Goal: Task Accomplishment & Management: Complete application form

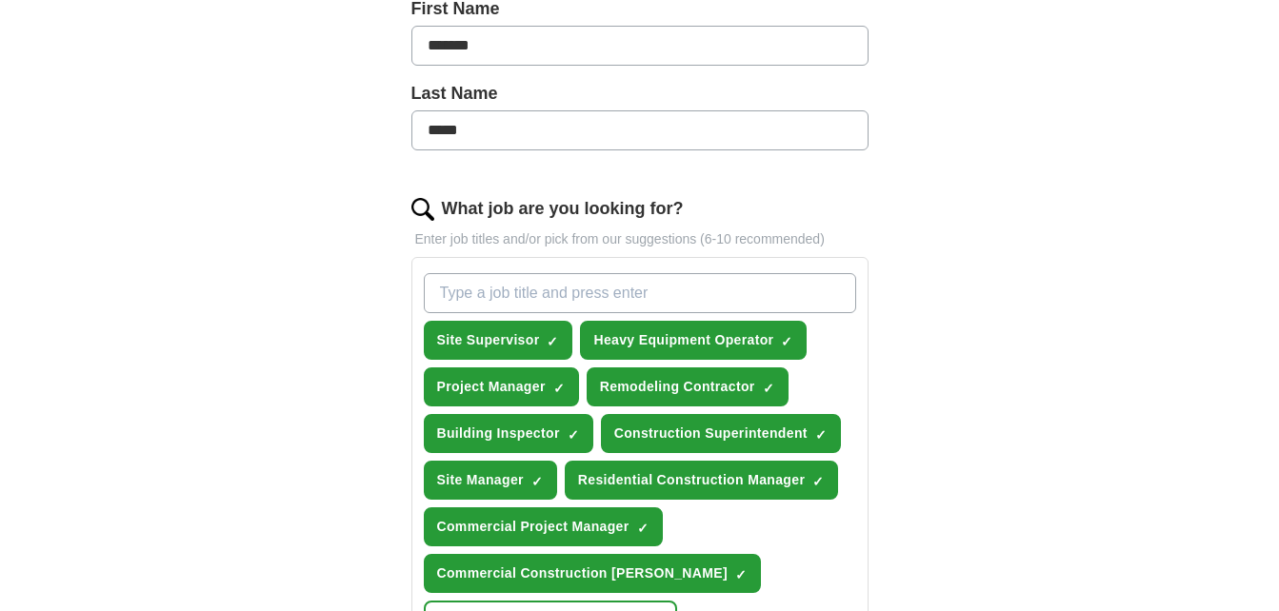
scroll to position [457, 0]
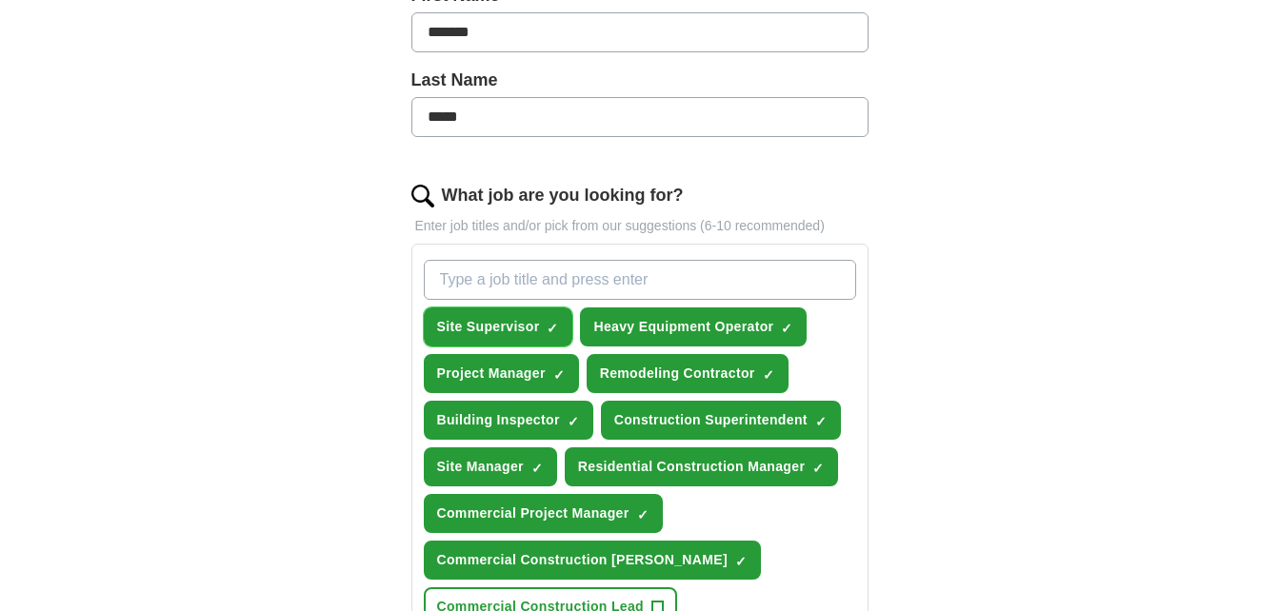
click at [544, 308] on button "Site Supervisor ✓ ×" at bounding box center [498, 327] width 149 height 39
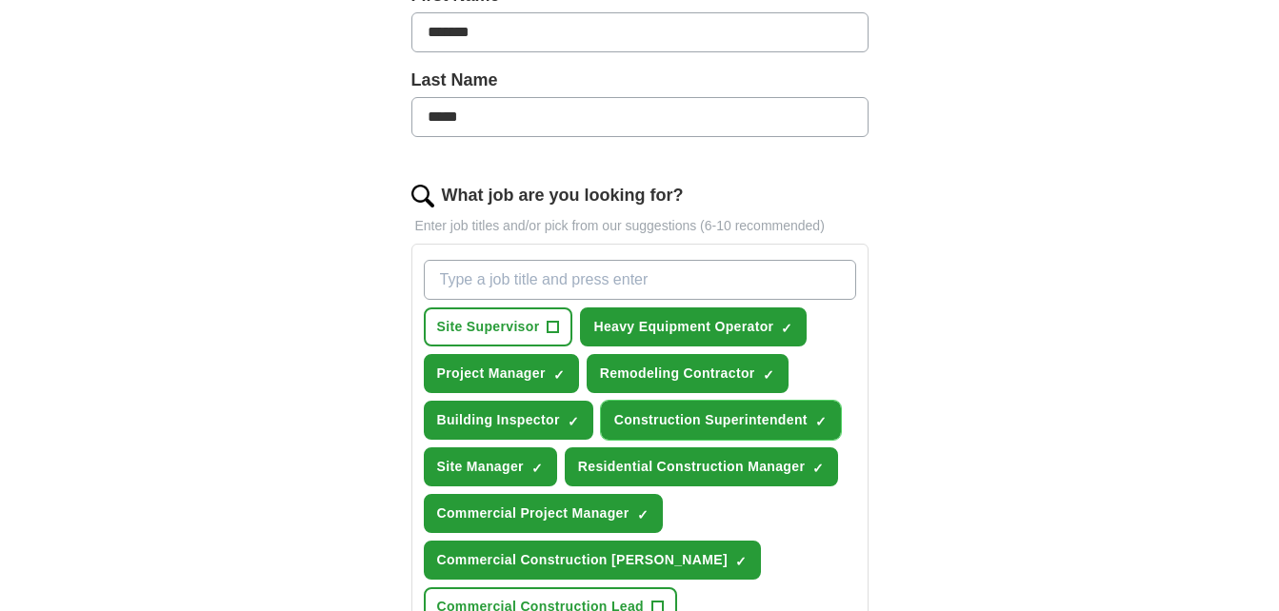
click at [646, 426] on span "Construction Superintendent" at bounding box center [710, 420] width 193 height 20
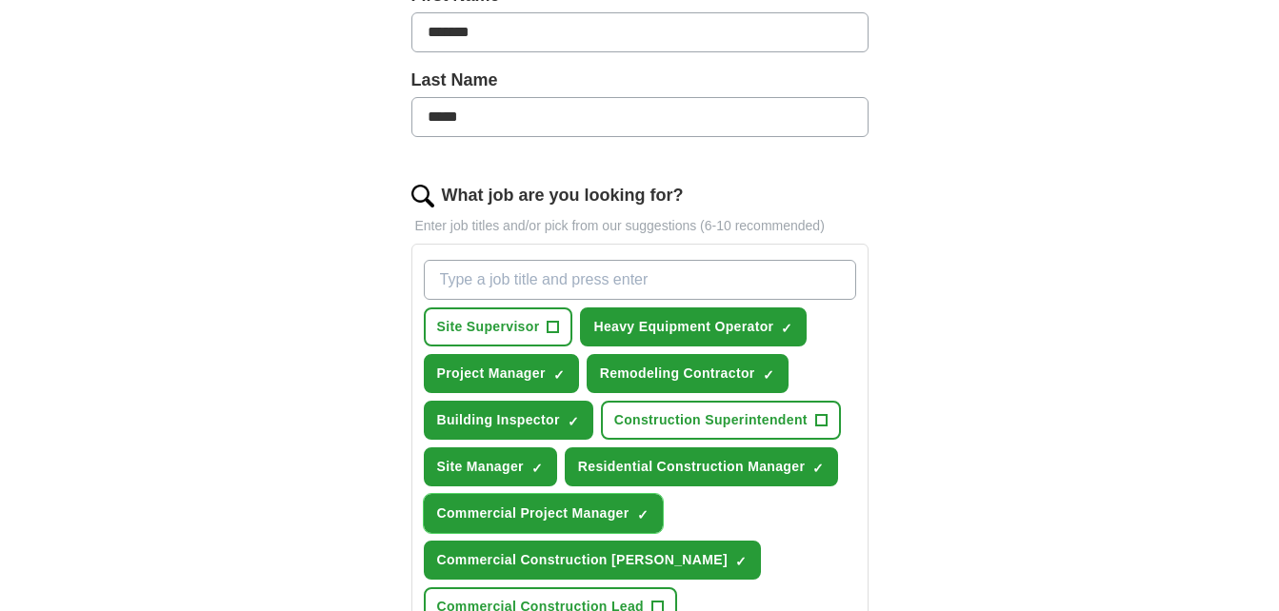
click at [548, 503] on button "Commercial Project Manager ✓ ×" at bounding box center [543, 513] width 239 height 39
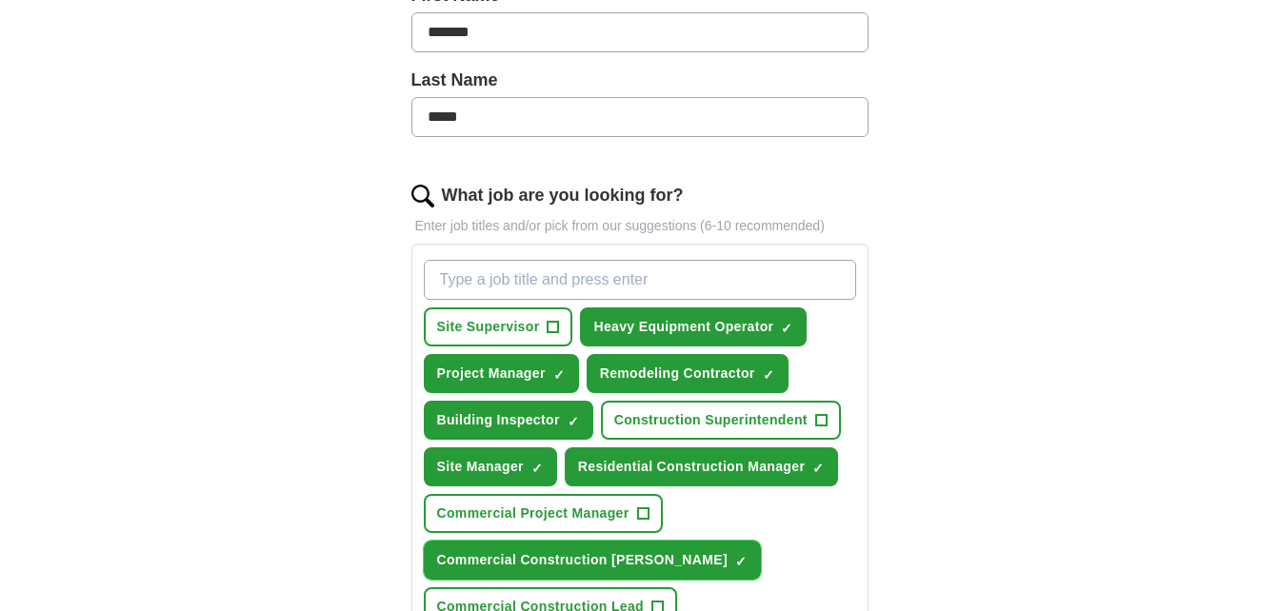
click at [550, 562] on span "Commercial Construction [PERSON_NAME]" at bounding box center [582, 560] width 290 height 20
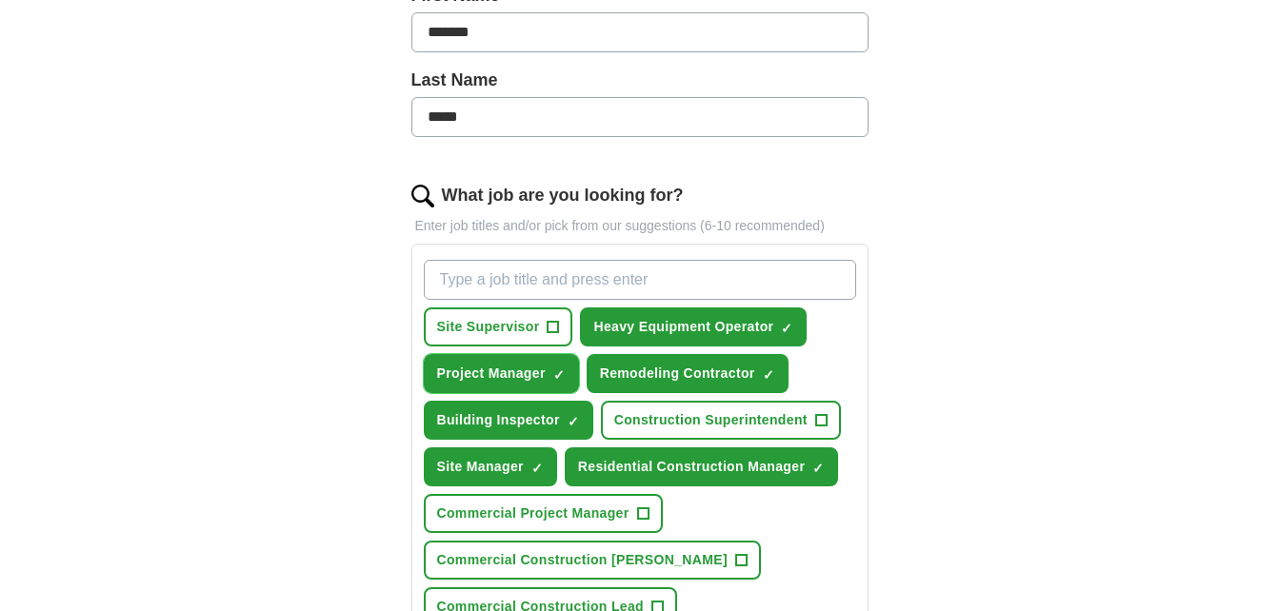
click at [550, 361] on button "Project Manager ✓ ×" at bounding box center [501, 373] width 155 height 39
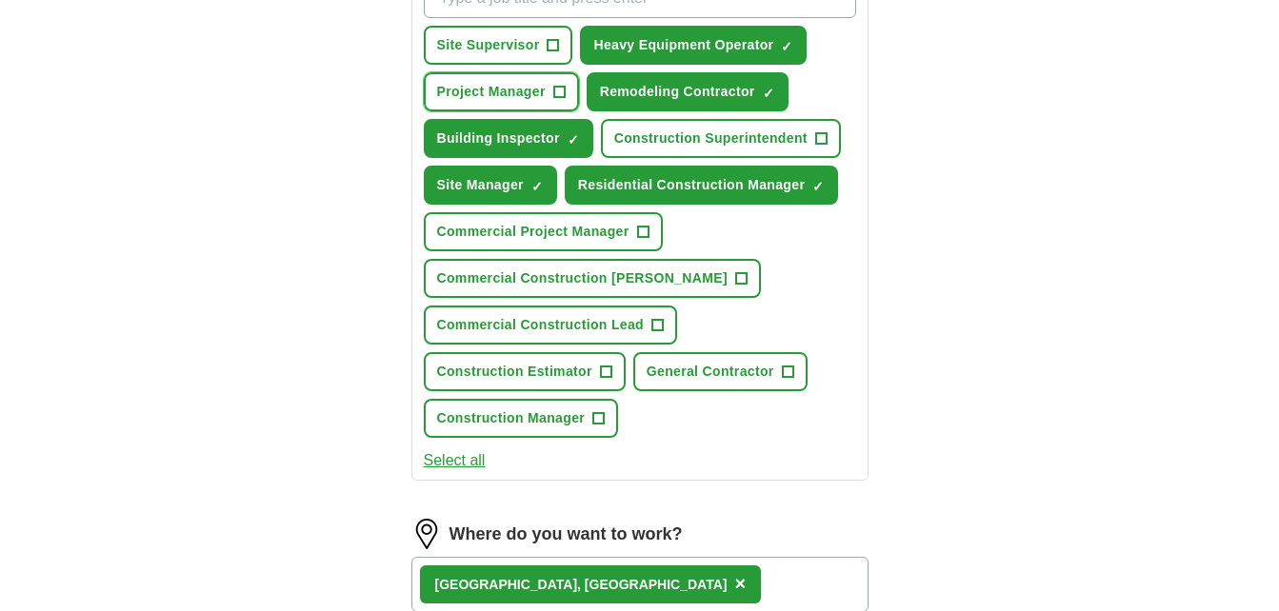
scroll to position [762, 0]
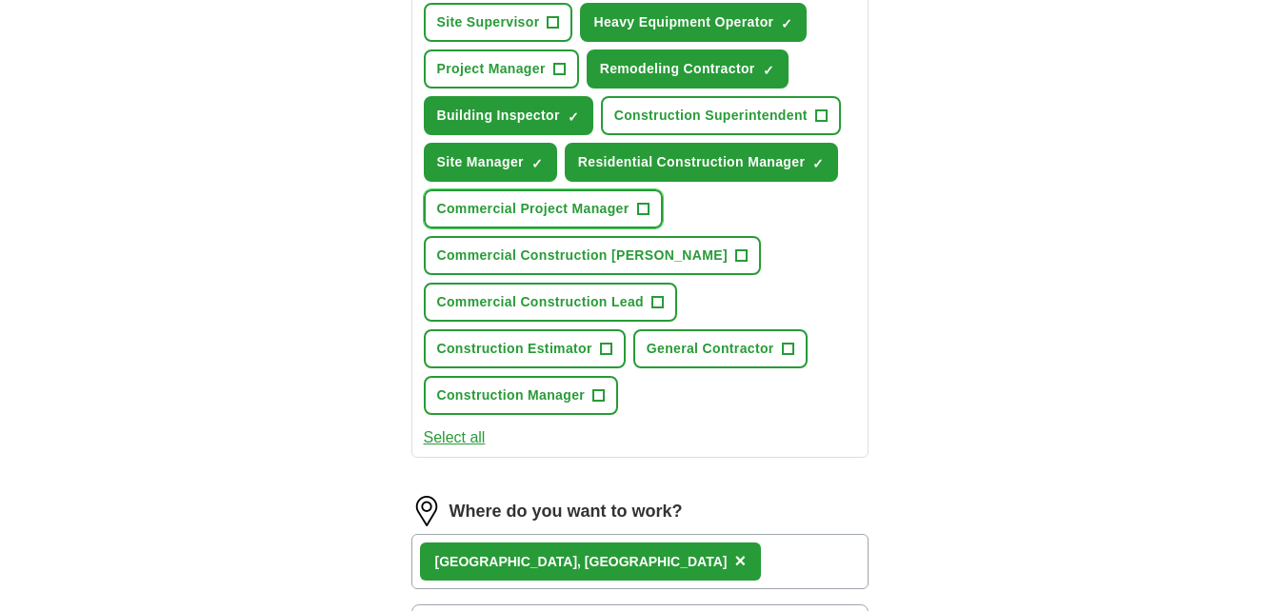
click at [604, 208] on span "Commercial Project Manager" at bounding box center [533, 209] width 192 height 20
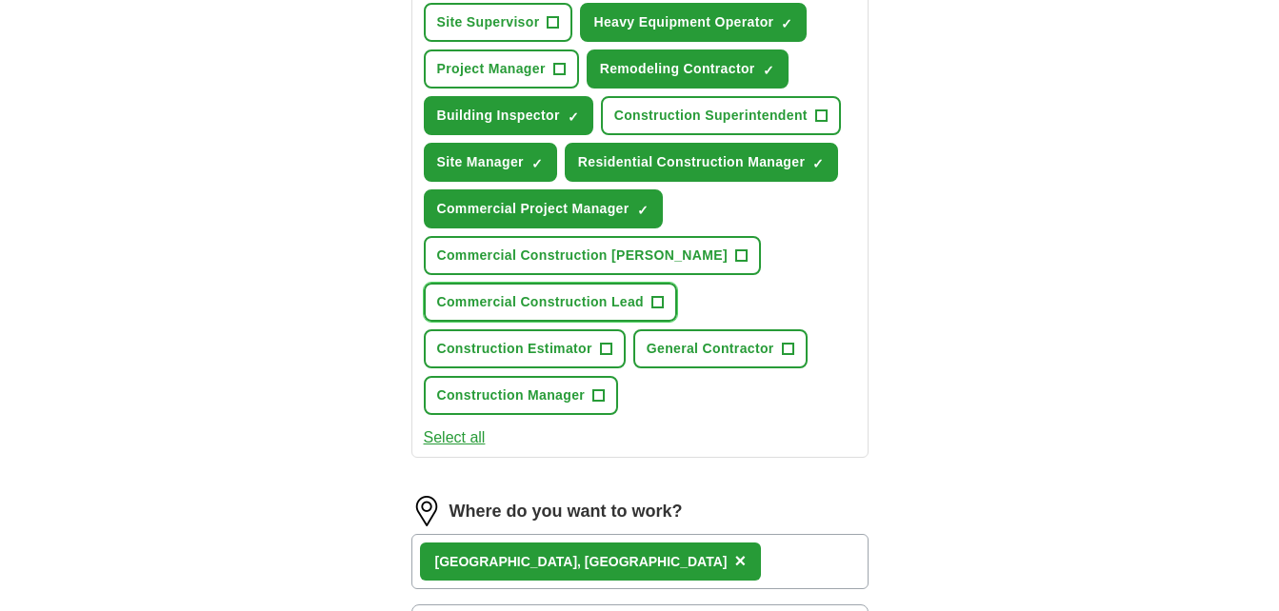
click at [581, 300] on span "Commercial Construction Lead" at bounding box center [541, 302] width 208 height 20
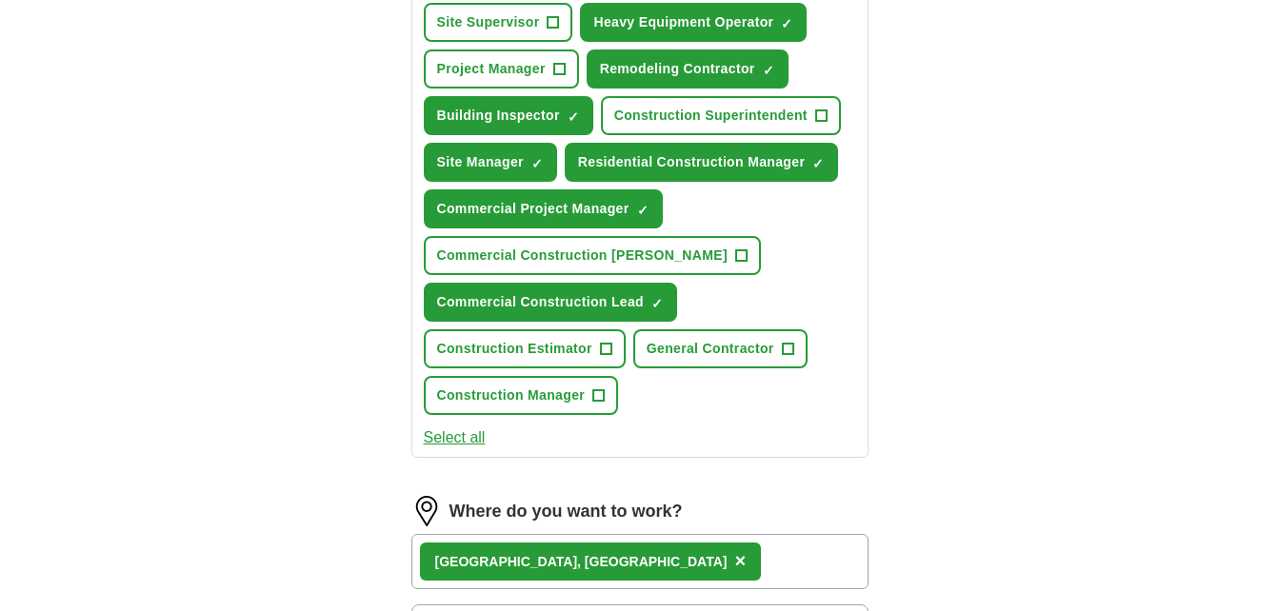
click at [563, 555] on div "[GEOGRAPHIC_DATA], [GEOGRAPHIC_DATA]" at bounding box center [581, 562] width 292 height 20
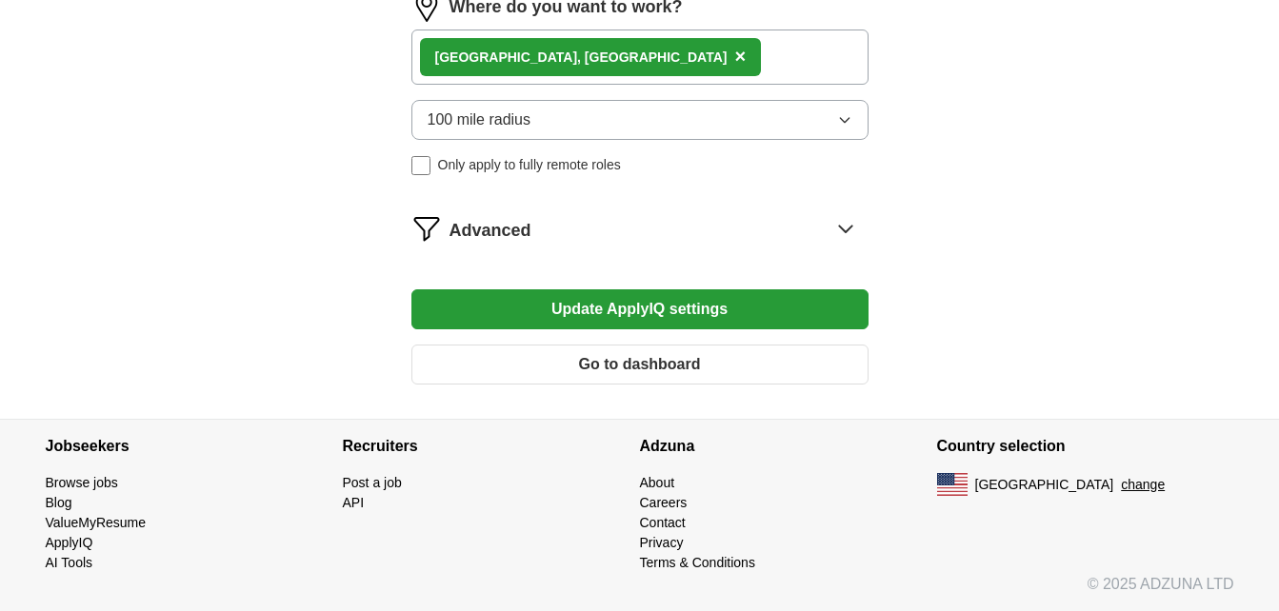
click at [534, 112] on button "100 mile radius" at bounding box center [639, 120] width 457 height 40
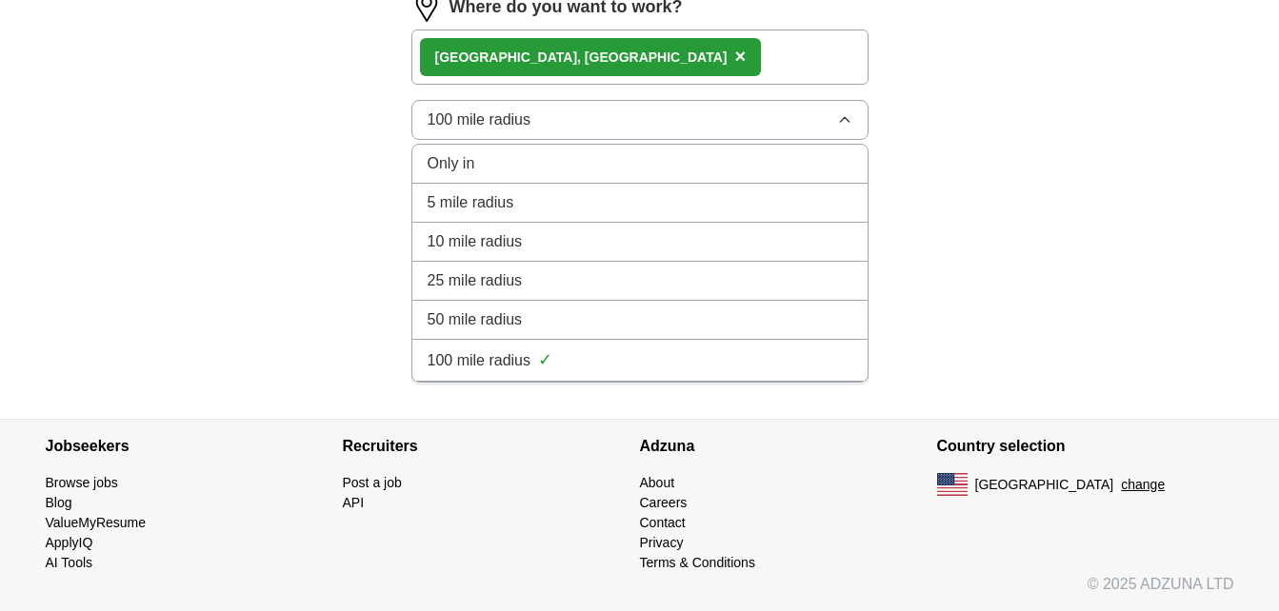
click at [411, 100] on button "100 mile radius" at bounding box center [639, 120] width 457 height 40
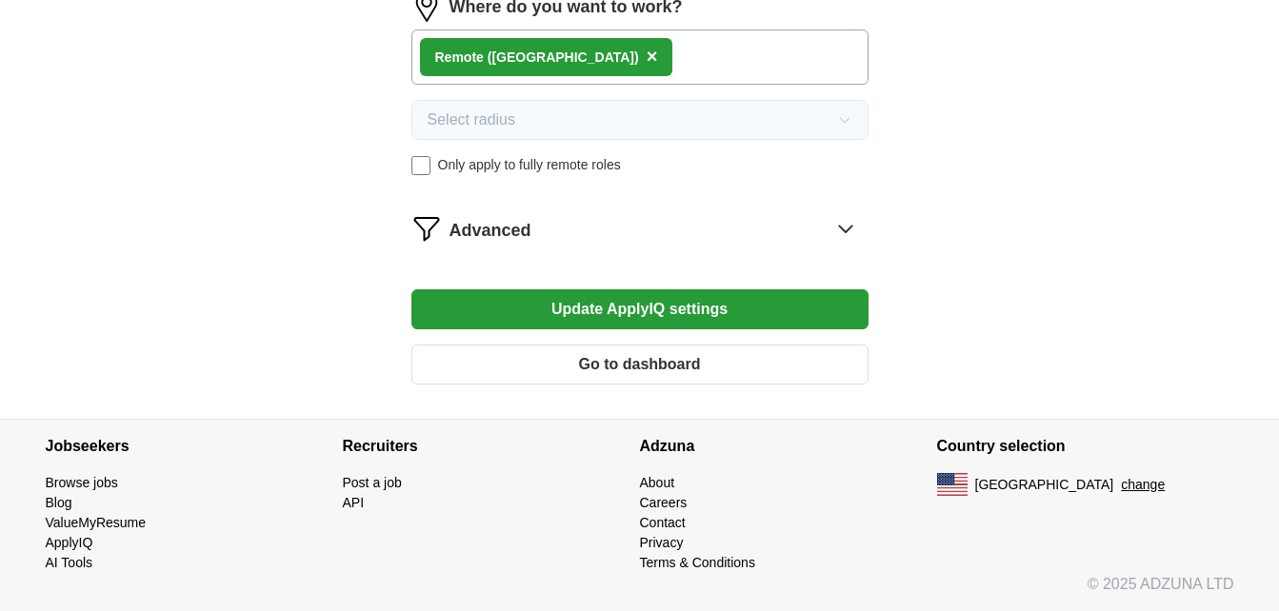
click at [655, 317] on button "Update ApplyIQ settings" at bounding box center [639, 309] width 457 height 40
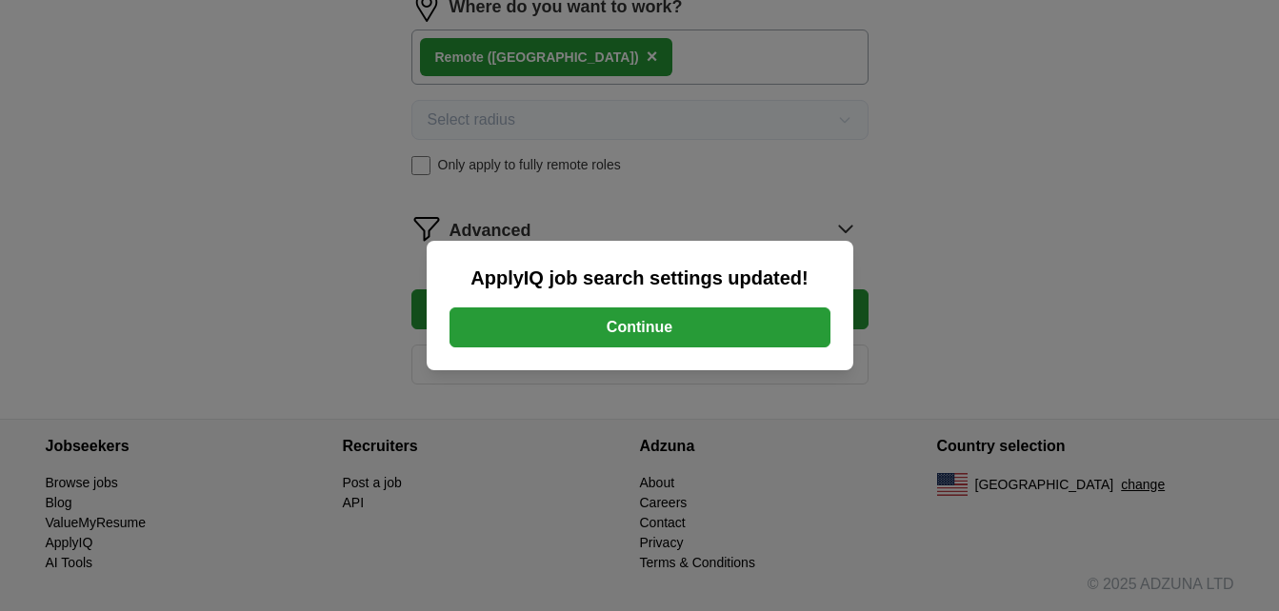
click at [655, 317] on button "Continue" at bounding box center [639, 328] width 381 height 40
